Goal: Task Accomplishment & Management: Manage account settings

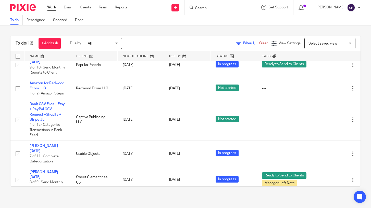
scroll to position [184, 0]
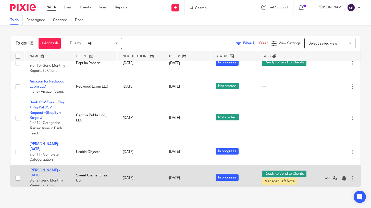
click at [52, 169] on link "[PERSON_NAME] - [DATE]" at bounding box center [45, 173] width 30 height 9
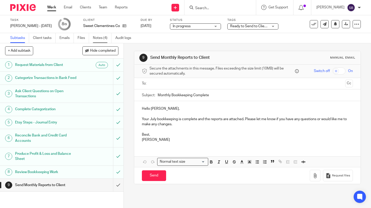
click at [97, 38] on link "Notes (4)" at bounding box center [102, 38] width 19 height 10
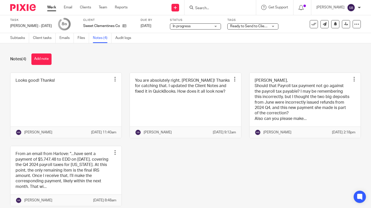
click at [248, 25] on span "Ready to Send to Clients + 1" at bounding box center [252, 26] width 45 height 4
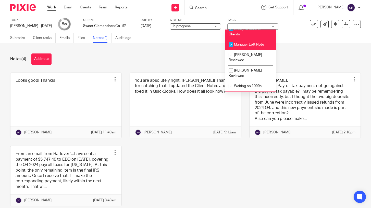
scroll to position [46, 0]
click at [231, 47] on input "checkbox" at bounding box center [231, 46] width 10 height 10
checkbox input "false"
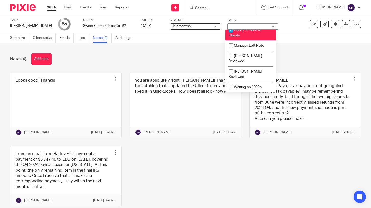
click at [199, 51] on div "Notes (4) Add note Looks good! Thanks! Edit note Delete note [PERSON_NAME] [DAT…" at bounding box center [185, 125] width 371 height 165
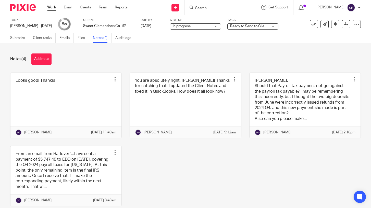
click at [53, 6] on link "Work" at bounding box center [51, 7] width 9 height 5
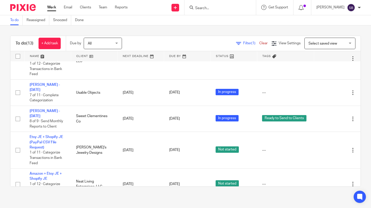
scroll to position [249, 0]
